Goal: Task Accomplishment & Management: Use online tool/utility

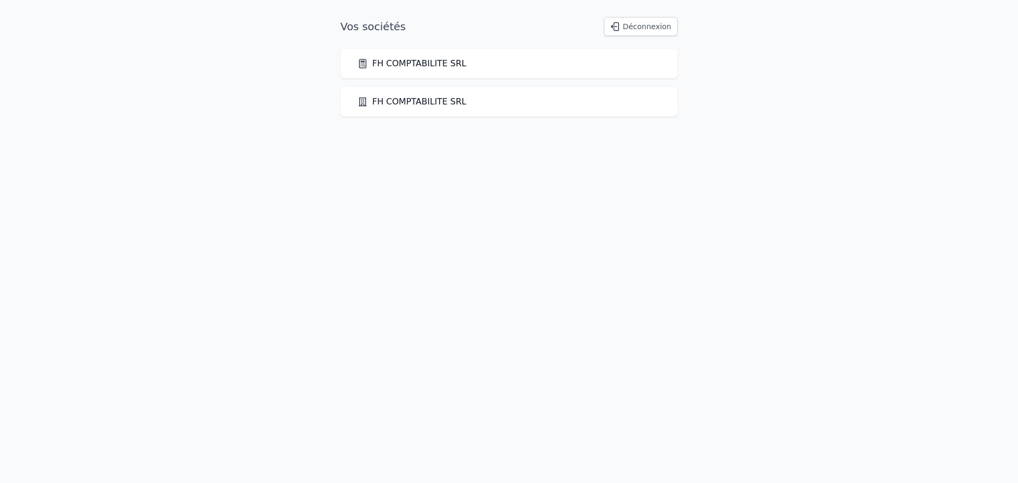
click at [439, 68] on link "FH COMPTABILITE SRL" at bounding box center [411, 63] width 109 height 13
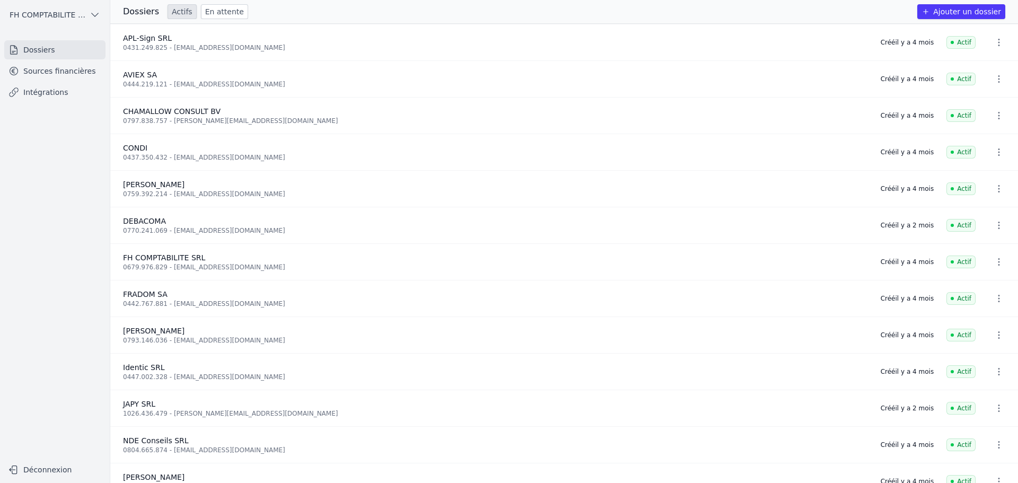
click at [46, 72] on link "Sources financières" at bounding box center [54, 70] width 101 height 19
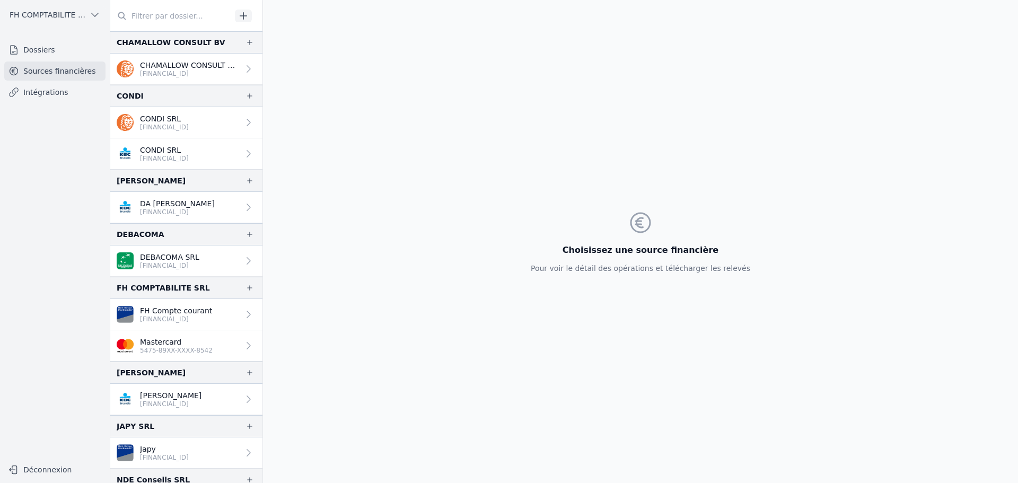
click at [253, 13] on div at bounding box center [186, 16] width 152 height 32
click at [239, 16] on icon "button" at bounding box center [243, 16] width 11 height 11
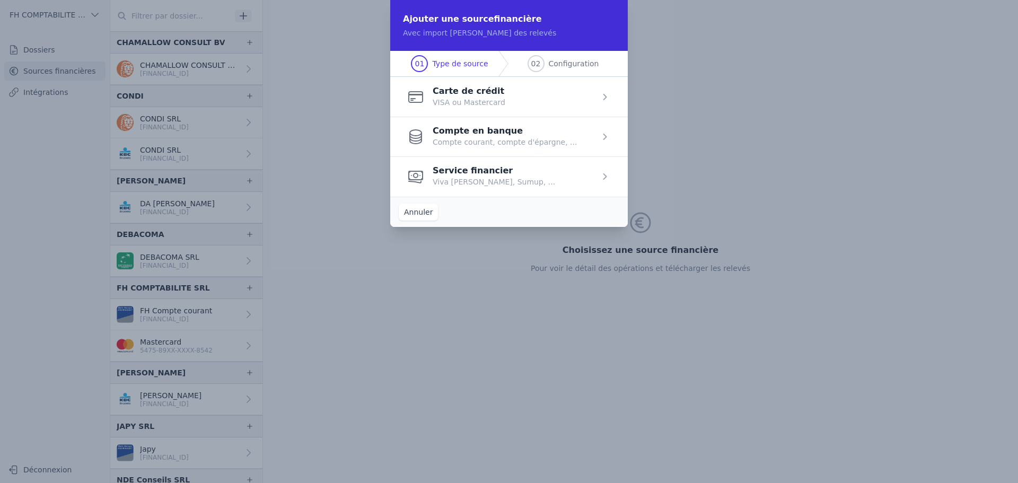
click at [531, 92] on span "button" at bounding box center [509, 97] width 238 height 40
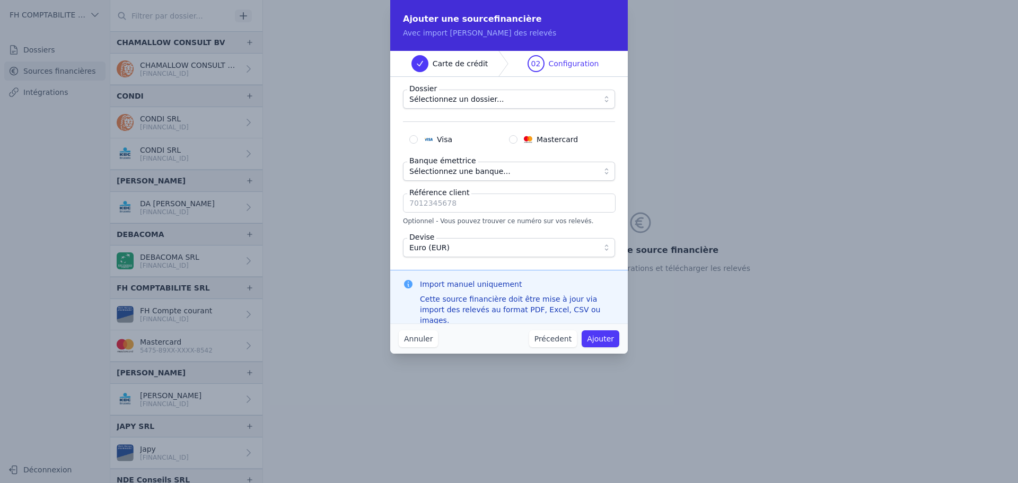
click at [507, 98] on span "Sélectionnez un dossier..." at bounding box center [501, 99] width 184 height 13
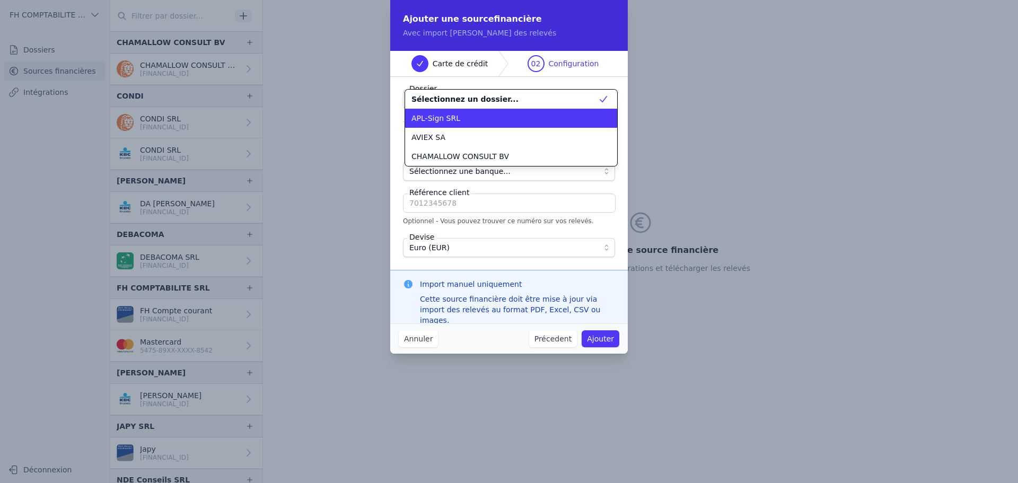
click at [506, 111] on li "APL-Sign SRL" at bounding box center [511, 118] width 212 height 19
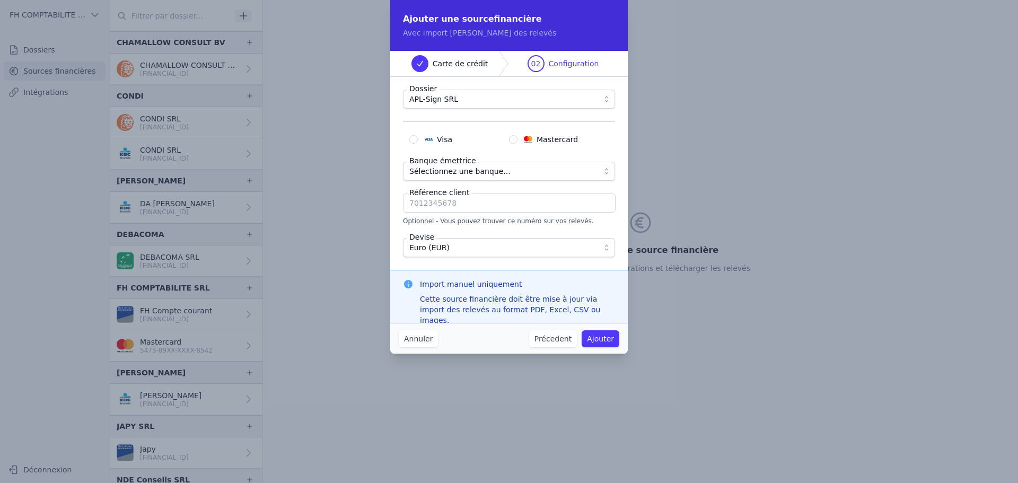
click at [517, 138] on input "Mastercard" at bounding box center [513, 139] width 8 height 8
radio input "true"
click at [494, 164] on button "Sélectionnez une banque..." at bounding box center [509, 171] width 212 height 19
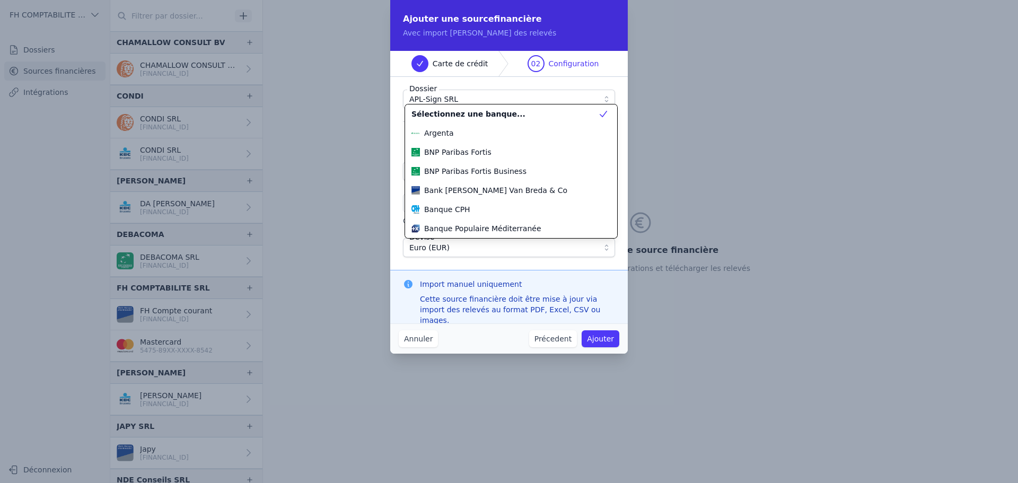
scroll to position [286, 0]
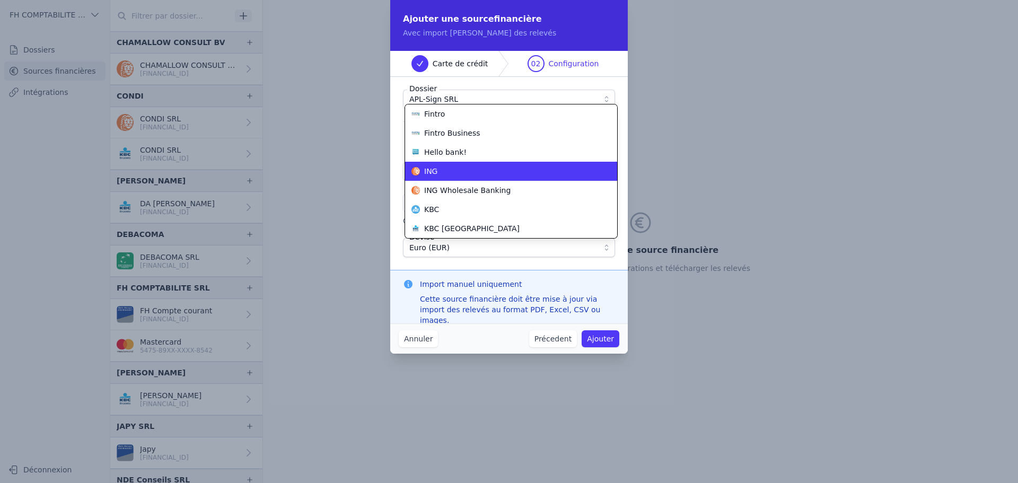
click at [487, 177] on li "ING" at bounding box center [511, 171] width 212 height 19
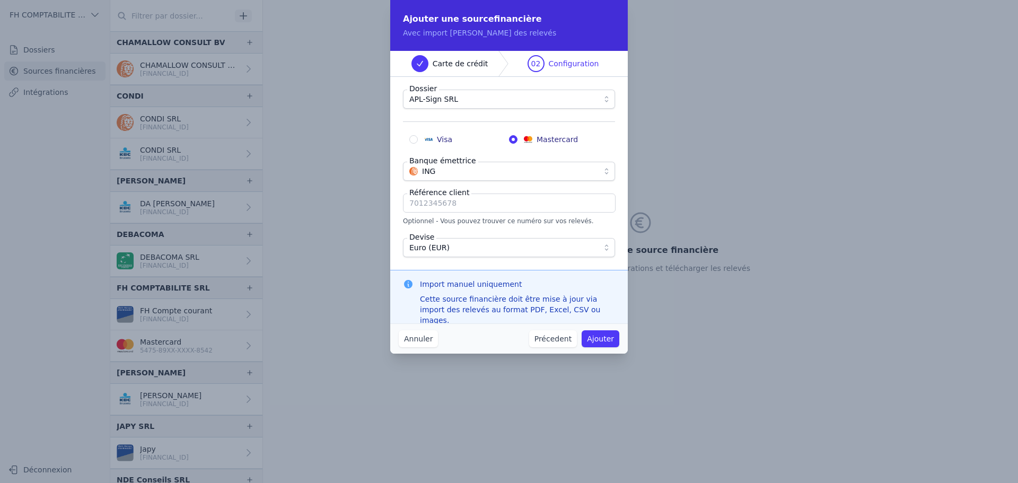
click at [464, 202] on input "Référence client" at bounding box center [509, 203] width 213 height 19
type input "7199681086"
click at [599, 339] on button "Ajouter" at bounding box center [601, 338] width 38 height 17
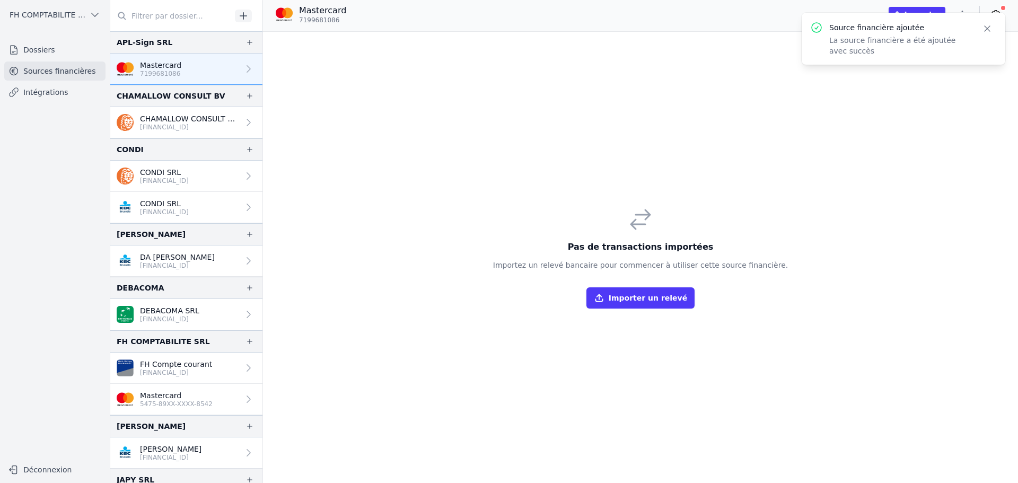
click at [641, 304] on button "Importer un relevé" at bounding box center [640, 297] width 108 height 21
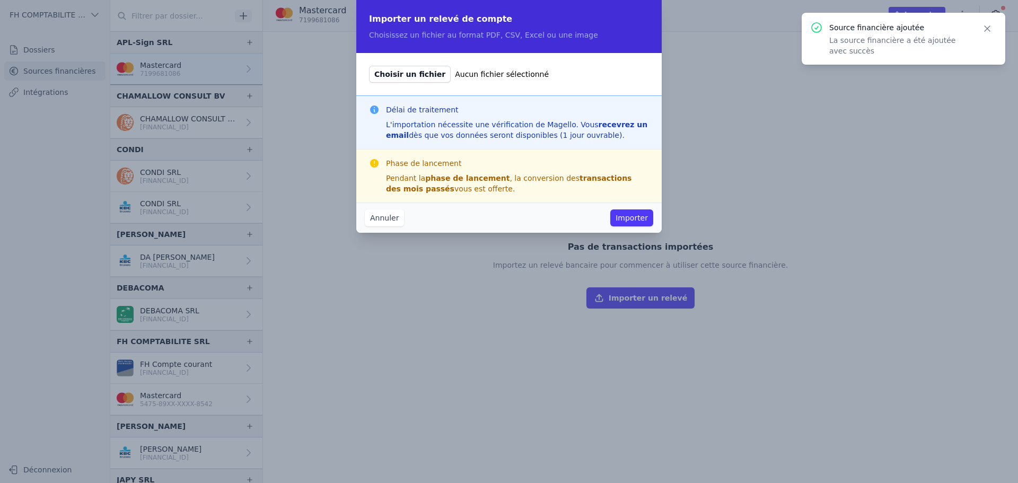
click at [456, 82] on label "Choisir un fichier Aucun fichier sélectionné" at bounding box center [509, 74] width 280 height 17
click at [369, 66] on input "Choisir un fichier Aucun fichier sélectionné" at bounding box center [368, 65] width 1 height 1
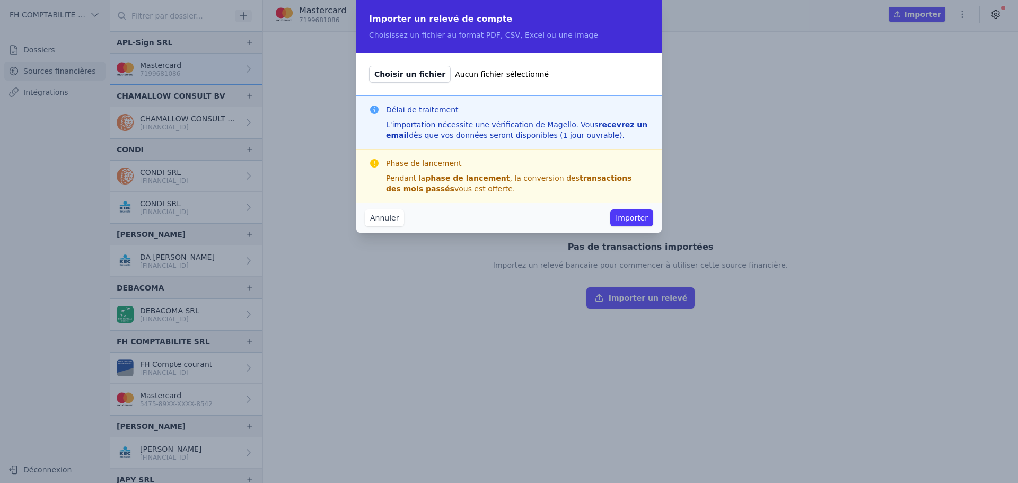
type input "C:\fakepath\null_202520717738_031548.pdf"
click at [620, 226] on div "Annuler Importer" at bounding box center [508, 218] width 305 height 30
click at [628, 214] on button "Importer" at bounding box center [631, 217] width 43 height 17
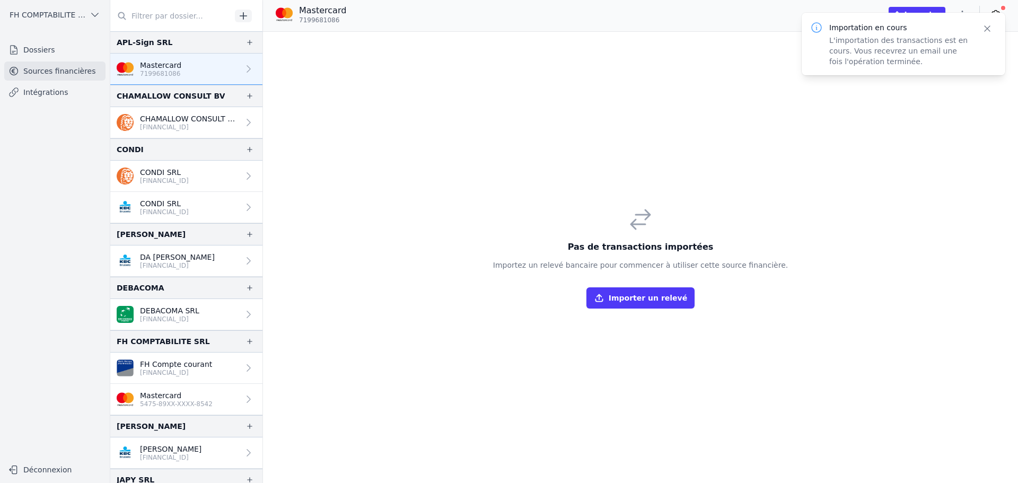
click at [604, 296] on icon "button" at bounding box center [599, 298] width 11 height 11
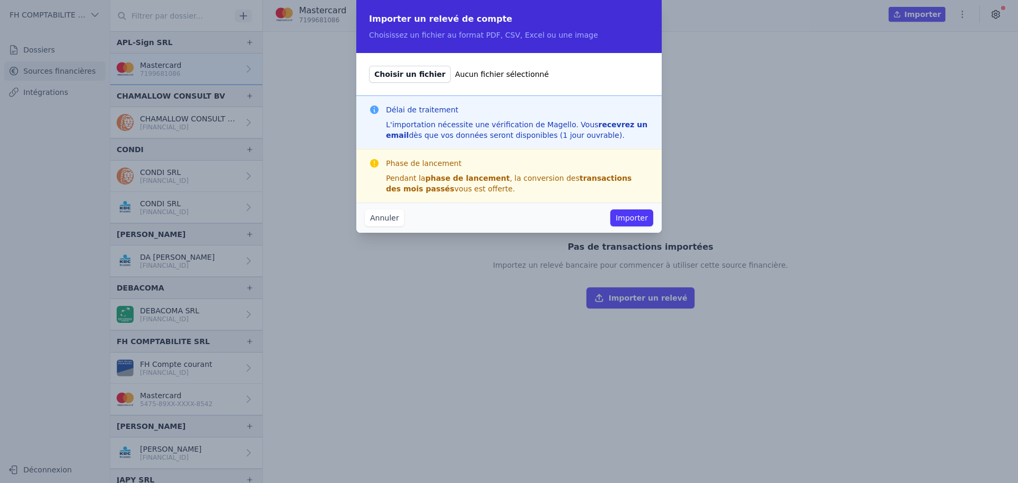
click at [421, 74] on span "Choisir un fichier" at bounding box center [410, 74] width 82 height 17
click at [369, 66] on input "Choisir un fichier Aucun fichier sélectionné" at bounding box center [368, 65] width 1 height 1
type input "C:\fakepath\null_202520735307_050099.pdf"
click at [642, 225] on button "Importer" at bounding box center [631, 217] width 43 height 17
click at [638, 222] on button "Importer" at bounding box center [631, 217] width 43 height 17
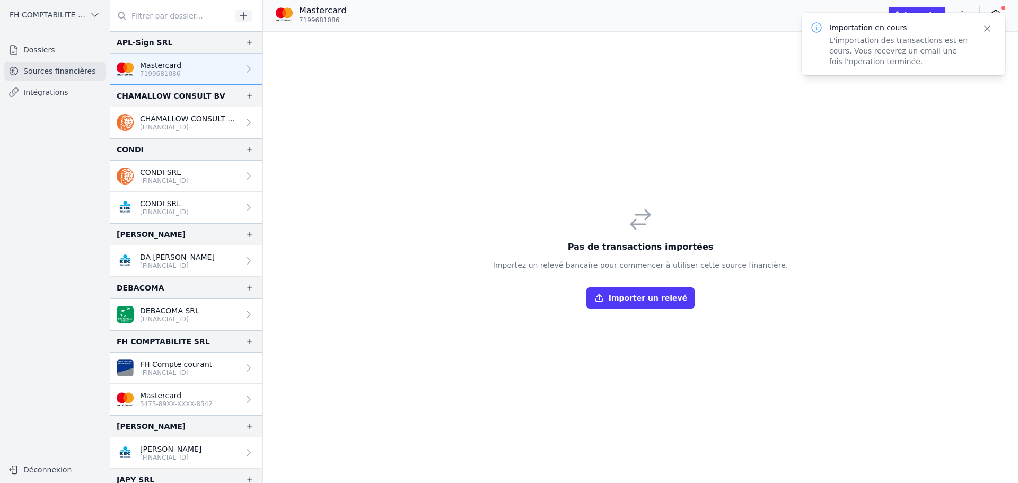
click at [645, 297] on button "Importer un relevé" at bounding box center [640, 297] width 108 height 21
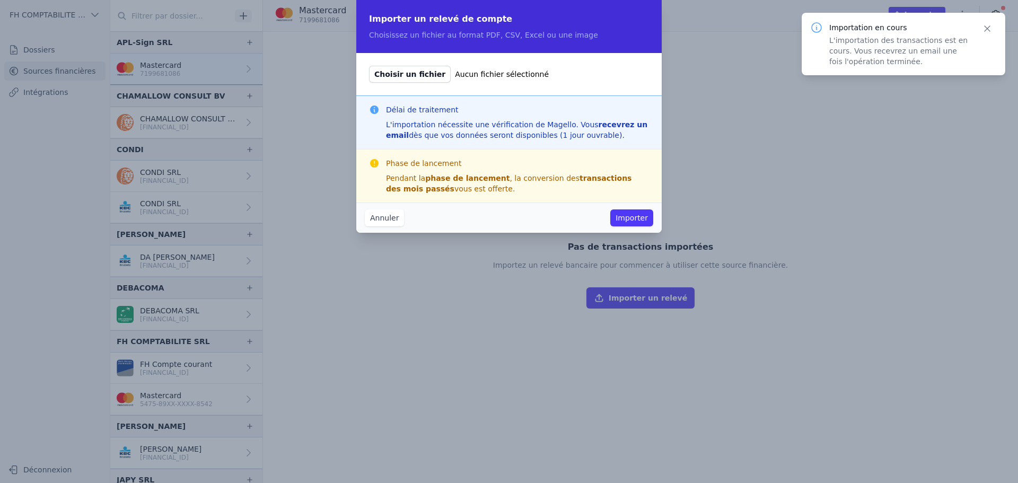
click at [420, 78] on span "Choisir un fichier" at bounding box center [410, 74] width 82 height 17
click at [369, 66] on input "Choisir un fichier Aucun fichier sélectionné" at bounding box center [368, 65] width 1 height 1
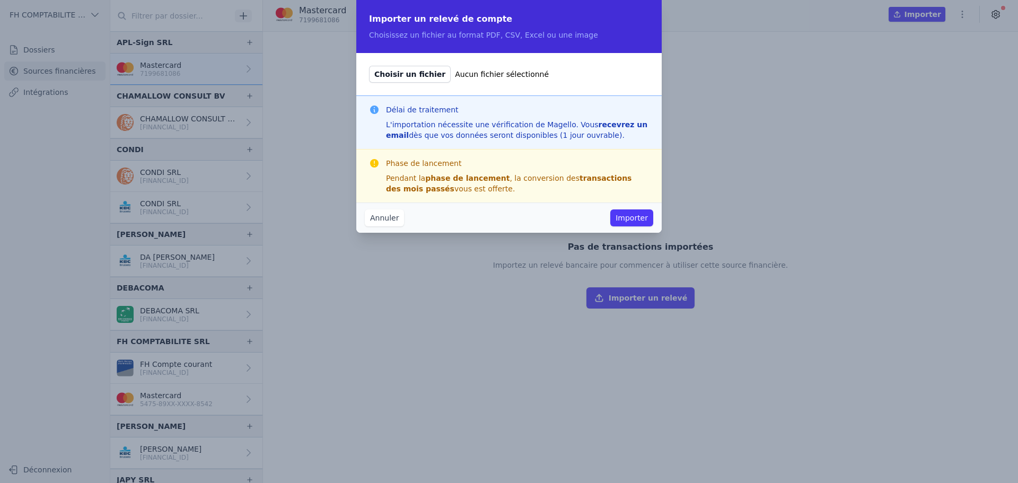
type input "C:\fakepath\null_202520752448_034538.pdf"
click at [627, 216] on button "Importer" at bounding box center [631, 217] width 43 height 17
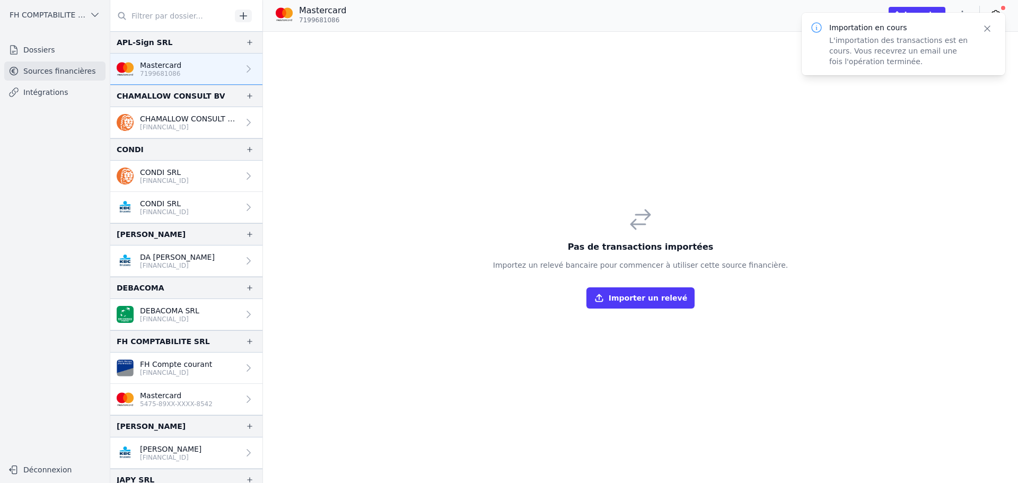
click at [641, 297] on button "Importer un relevé" at bounding box center [640, 297] width 108 height 21
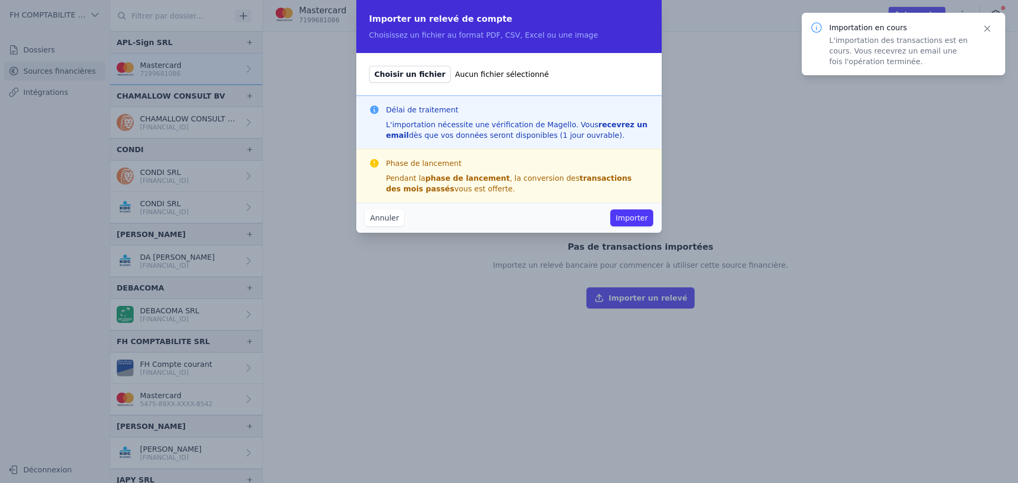
click at [382, 70] on span "Choisir un fichier" at bounding box center [410, 74] width 82 height 17
click at [369, 66] on input "Choisir un fichier Aucun fichier sélectionné" at bounding box center [368, 65] width 1 height 1
type input "C:\fakepath\null_202520771014_056929.pdf"
click at [631, 212] on button "Importer" at bounding box center [631, 217] width 43 height 17
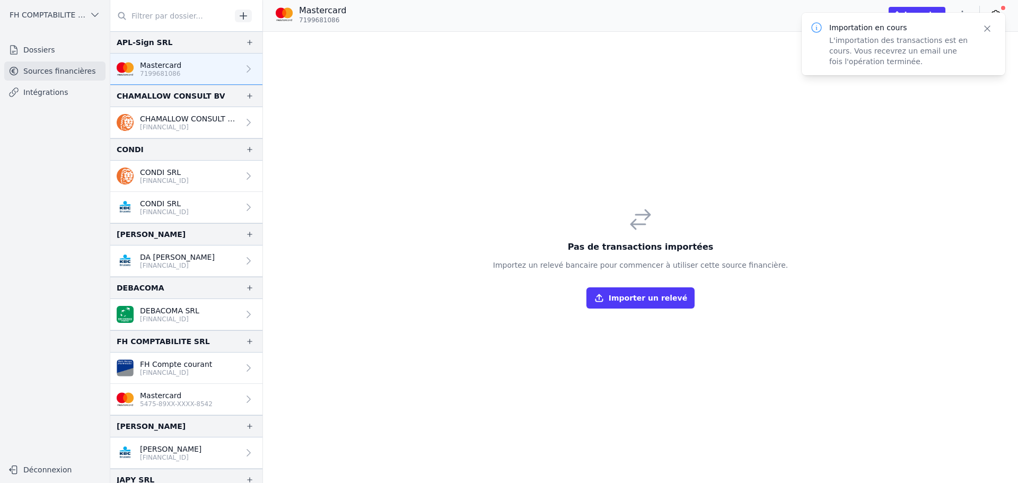
click at [643, 296] on button "Importer un relevé" at bounding box center [640, 297] width 108 height 21
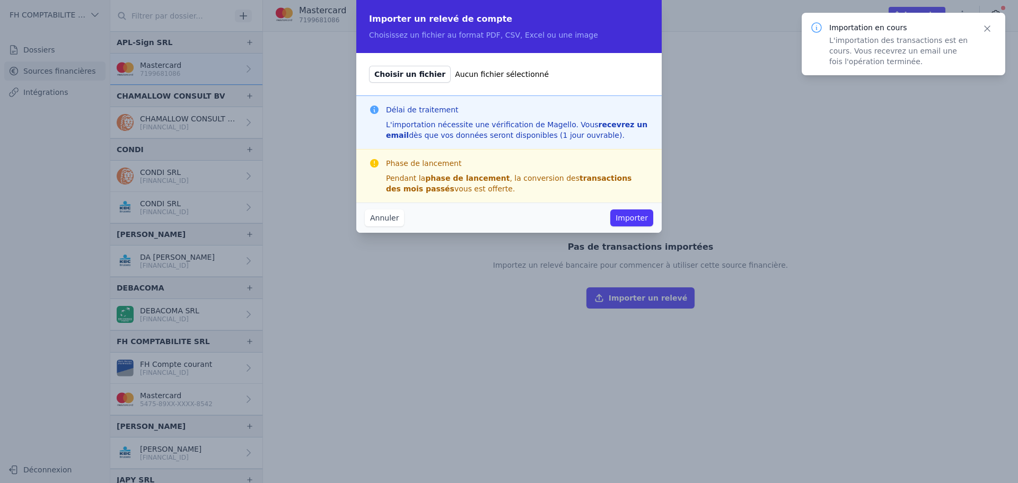
click at [411, 74] on span "Choisir un fichier" at bounding box center [410, 74] width 82 height 17
click at [369, 66] on input "Choisir un fichier Aucun fichier sélectionné" at bounding box center [368, 65] width 1 height 1
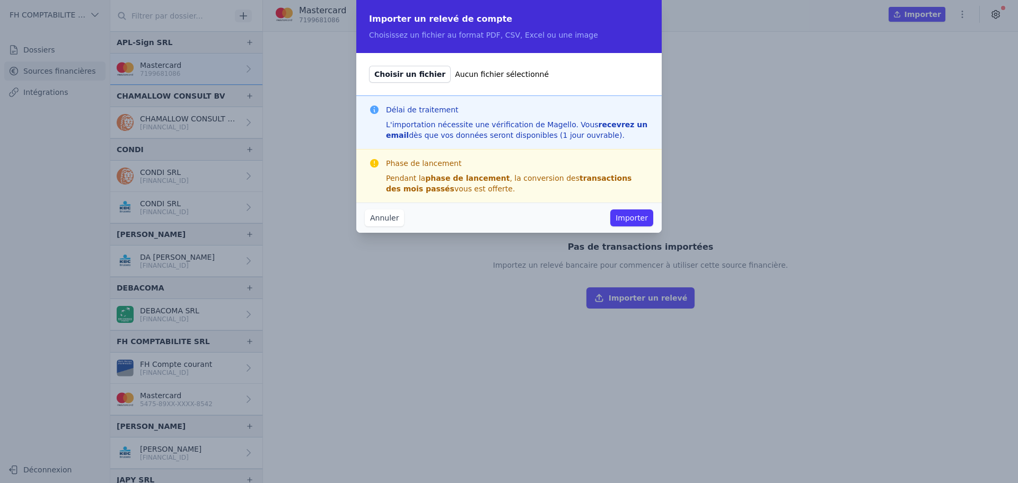
type input "C:\fakepath\null_202520771014_056929.pdf"
click at [621, 216] on button "Importer" at bounding box center [631, 217] width 43 height 17
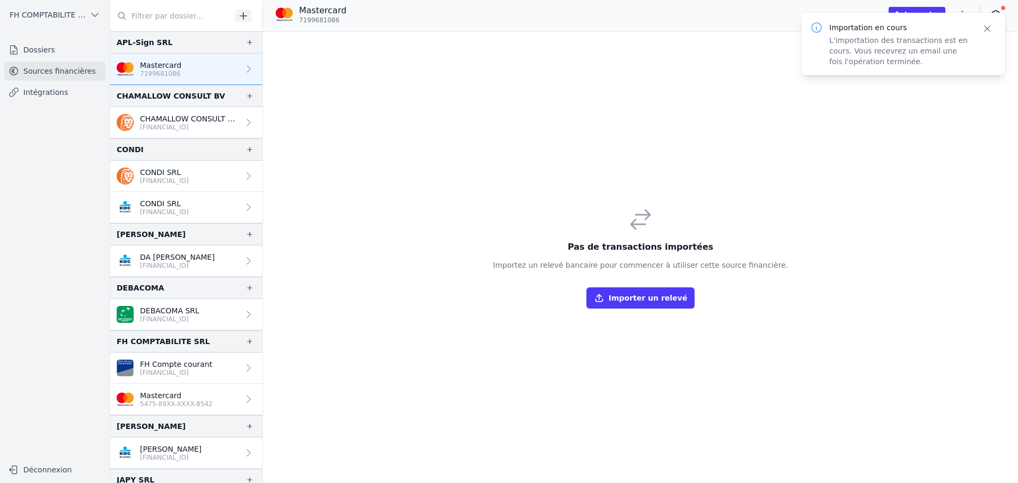
click at [661, 300] on button "Importer un relevé" at bounding box center [640, 297] width 108 height 21
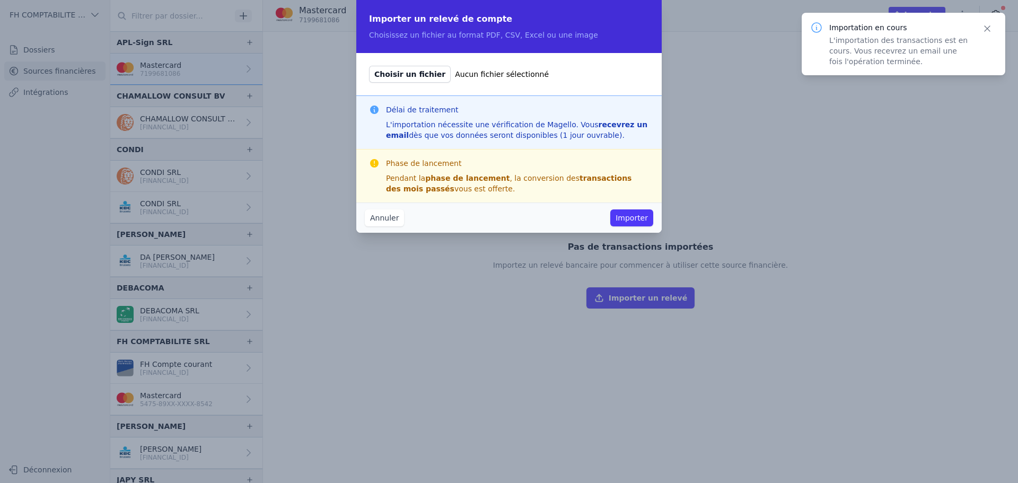
click at [399, 78] on span "Choisir un fichier" at bounding box center [410, 74] width 82 height 17
click at [369, 66] on input "Choisir un fichier Aucun fichier sélectionné" at bounding box center [368, 65] width 1 height 1
type input "C:\fakepath\null_202520791347_071234.pdf"
click at [645, 216] on button "Importer" at bounding box center [631, 217] width 43 height 17
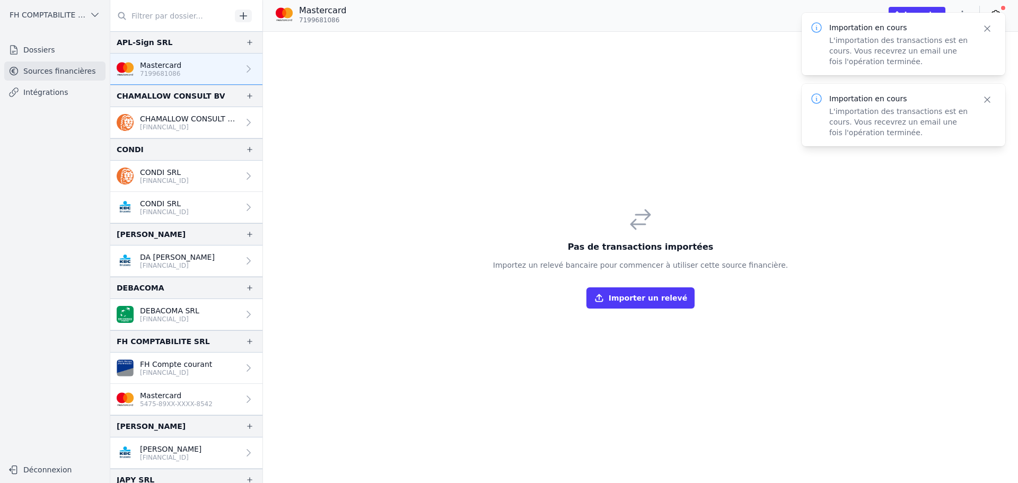
click at [649, 300] on button "Importer un relevé" at bounding box center [640, 297] width 108 height 21
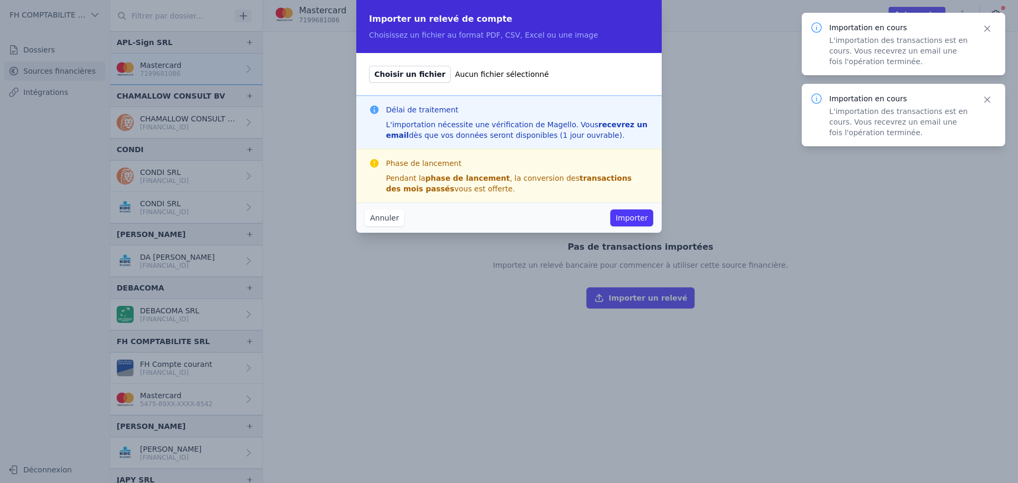
click at [366, 63] on div "Choisir un fichier Aucun fichier sélectionné" at bounding box center [508, 74] width 305 height 42
click at [384, 76] on span "Choisir un fichier" at bounding box center [410, 74] width 82 height 17
click at [369, 66] on input "Choisir un fichier Aucun fichier sélectionné" at bounding box center [368, 65] width 1 height 1
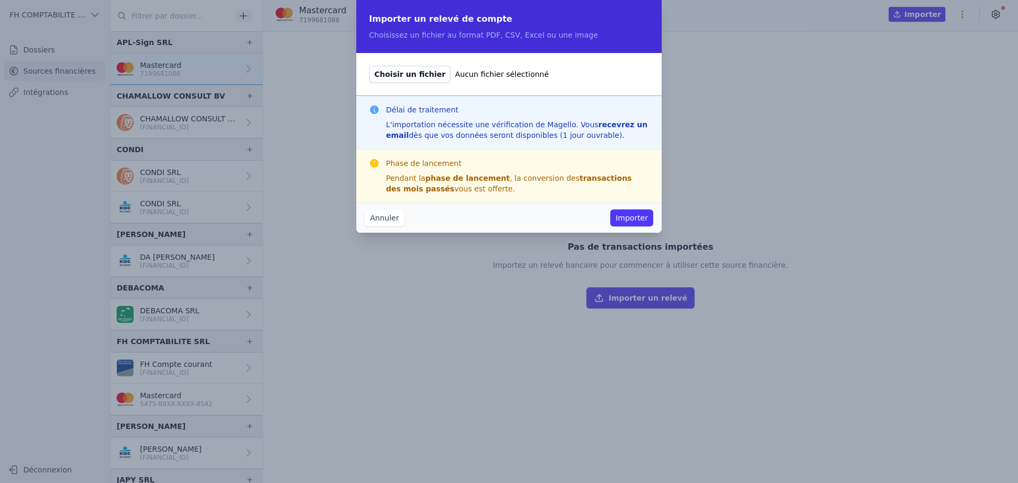
type input "C:\fakepath\null_202520810220_070942.pdf"
click at [636, 219] on button "Importer" at bounding box center [631, 217] width 43 height 17
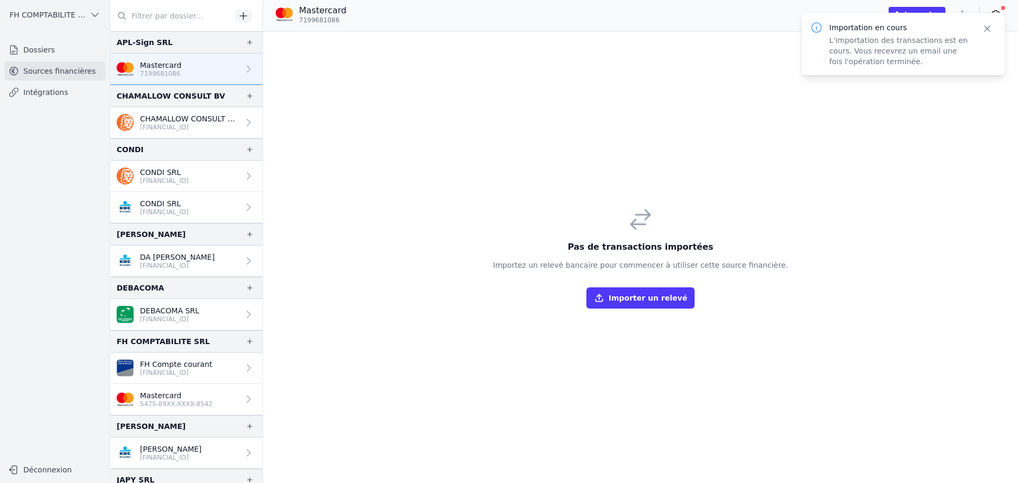
click at [636, 301] on button "Importer un relevé" at bounding box center [640, 297] width 108 height 21
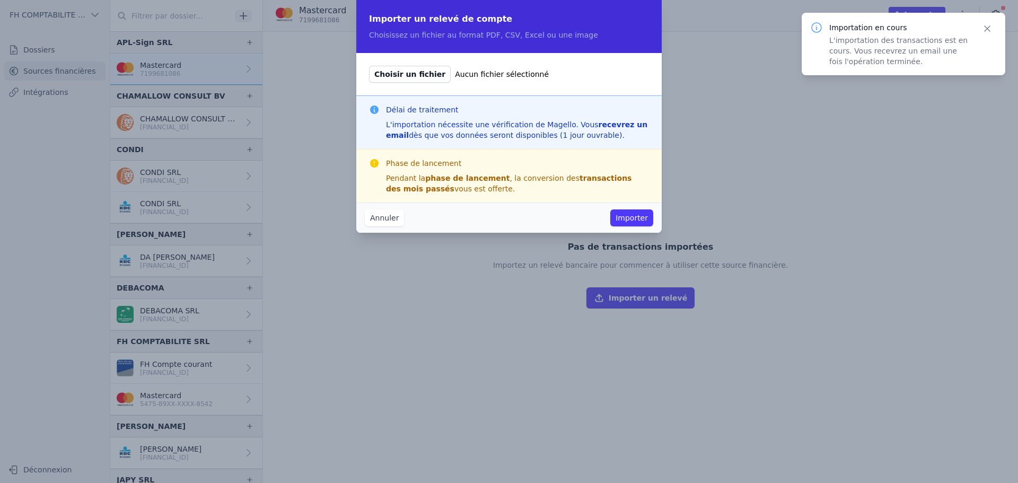
drag, startPoint x: 383, startPoint y: 67, endPoint x: 391, endPoint y: 67, distance: 7.4
click at [385, 63] on div "Choisir un fichier Aucun fichier sélectionné" at bounding box center [508, 74] width 305 height 42
click at [400, 73] on span "Choisir un fichier" at bounding box center [410, 74] width 82 height 17
click at [369, 66] on input "Choisir un fichier Aucun fichier sélectionné" at bounding box center [368, 65] width 1 height 1
type input "C:\fakepath\CFNetworkDownload_wPzMgS.pdf"
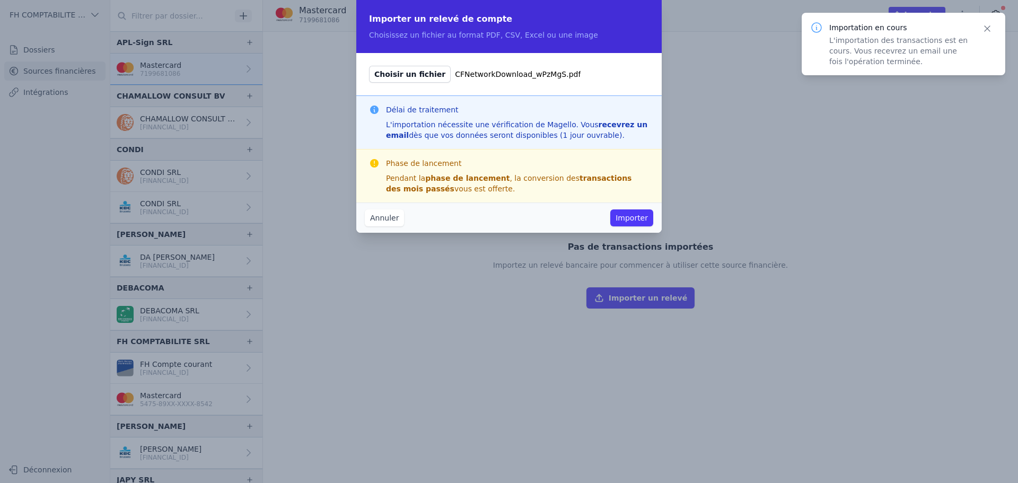
click at [638, 213] on button "Importer" at bounding box center [631, 217] width 43 height 17
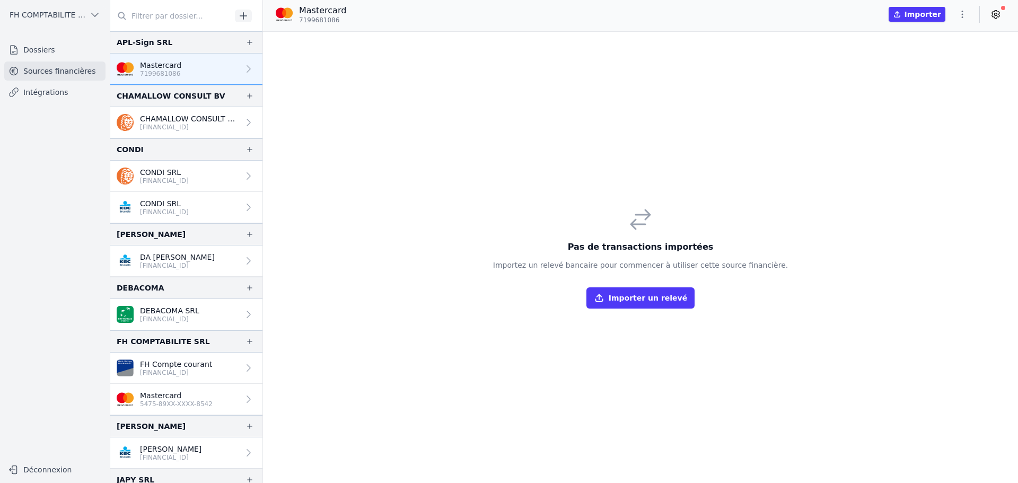
click at [627, 298] on button "Importer un relevé" at bounding box center [640, 297] width 108 height 21
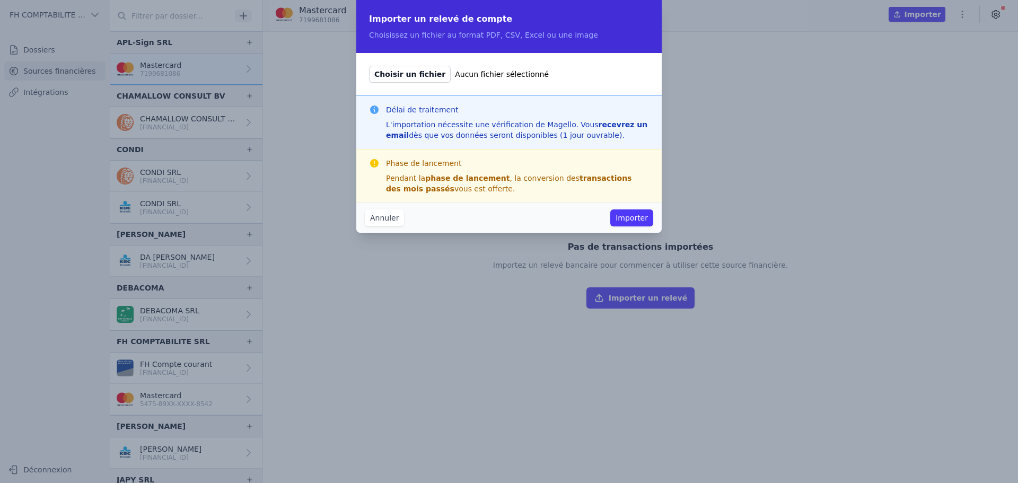
click at [414, 81] on span "Choisir un fichier" at bounding box center [410, 74] width 82 height 17
click at [369, 66] on input "Choisir un fichier Aucun fichier sélectionné" at bounding box center [368, 65] width 1 height 1
type input "C:\fakepath\null_202520844965_015942.pdf"
click at [626, 221] on button "Importer" at bounding box center [631, 217] width 43 height 17
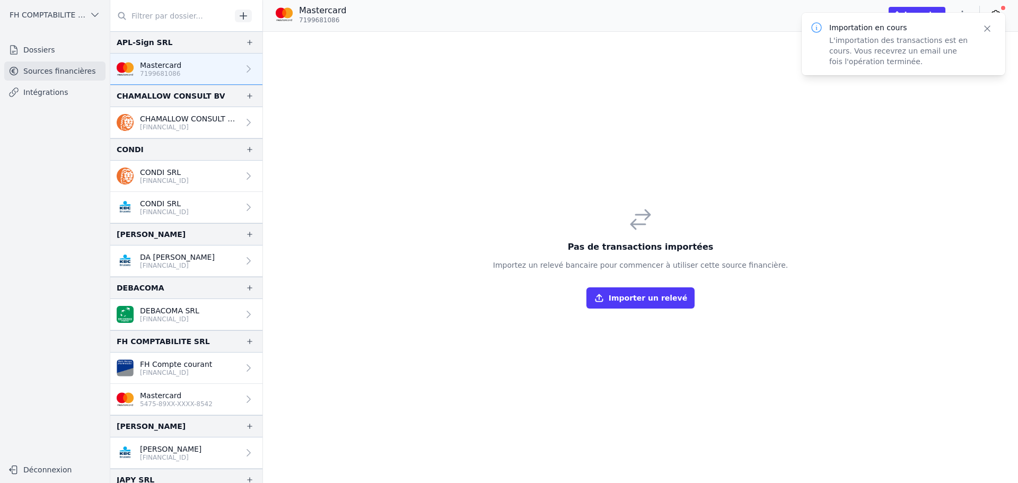
click at [670, 295] on button "Importer un relevé" at bounding box center [640, 297] width 108 height 21
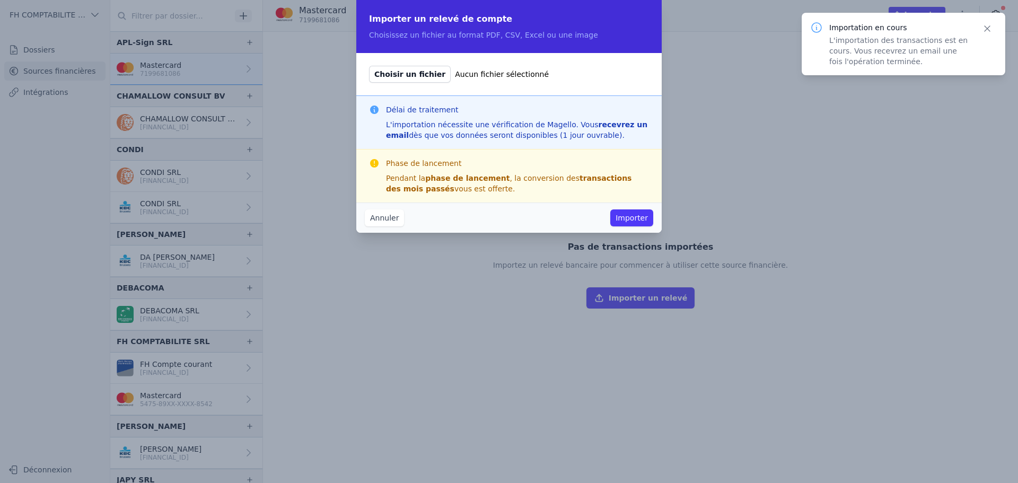
click at [425, 71] on span "Choisir un fichier" at bounding box center [410, 74] width 82 height 17
click at [369, 66] on input "Choisir un fichier Aucun fichier sélectionné" at bounding box center [368, 65] width 1 height 1
type input "C:\fakepath\null_202520861653_006127.pdf"
click at [621, 218] on button "Importer" at bounding box center [631, 217] width 43 height 17
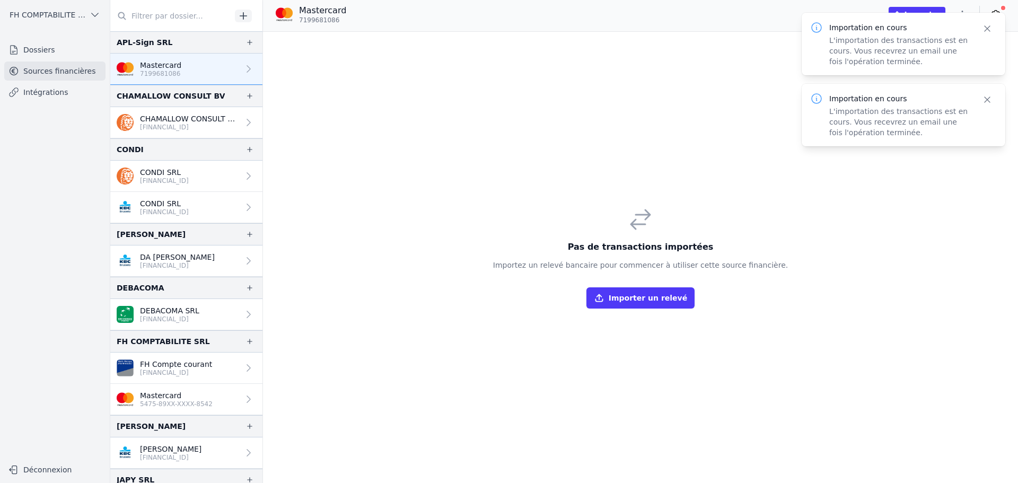
click at [638, 300] on button "Importer un relevé" at bounding box center [640, 297] width 108 height 21
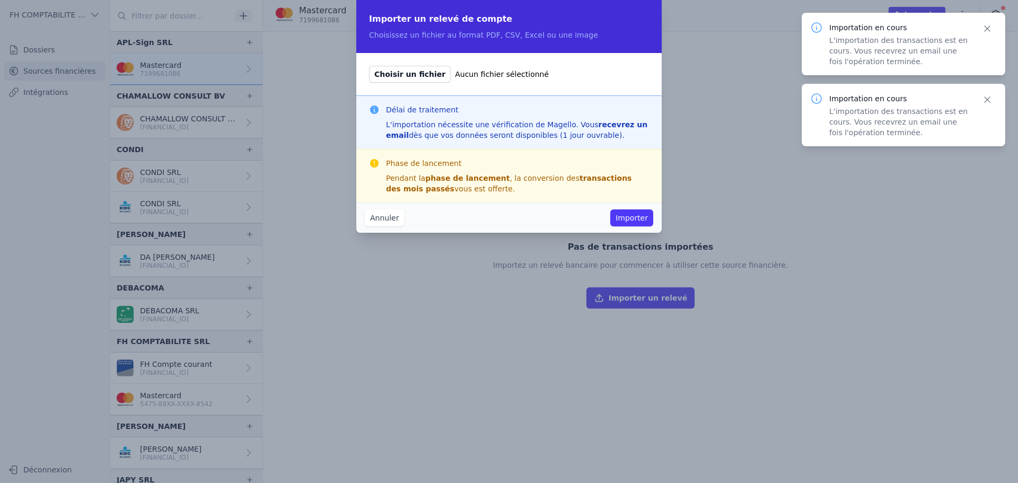
click at [403, 66] on span "Choisir un fichier" at bounding box center [410, 74] width 82 height 17
click at [369, 66] on input "Choisir un fichier Aucun fichier sélectionné" at bounding box center [368, 65] width 1 height 1
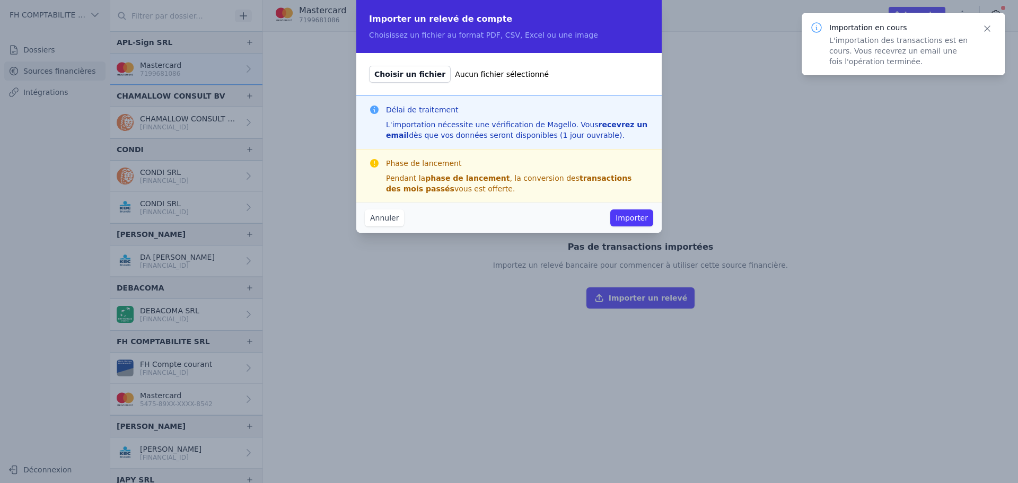
type input "C:\fakepath\null_202520880134_000270.pdf"
click at [619, 215] on button "Importer" at bounding box center [631, 217] width 43 height 17
